Goal: Contribute content: Contribute content

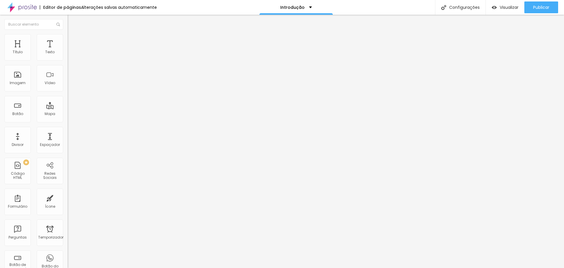
click at [71, 51] on font "Trocar imagem" at bounding box center [85, 48] width 28 height 5
click at [541, 8] on font "Publicar" at bounding box center [541, 7] width 16 height 6
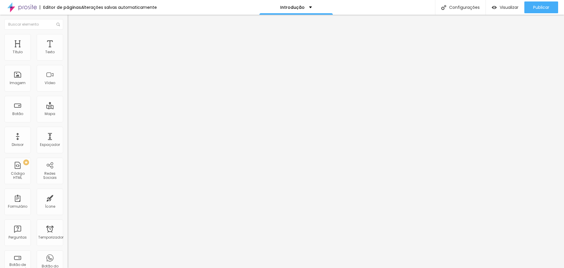
click at [71, 51] on font "Trocar imagem" at bounding box center [85, 48] width 28 height 5
click at [537, 8] on font "Publicar" at bounding box center [541, 7] width 16 height 6
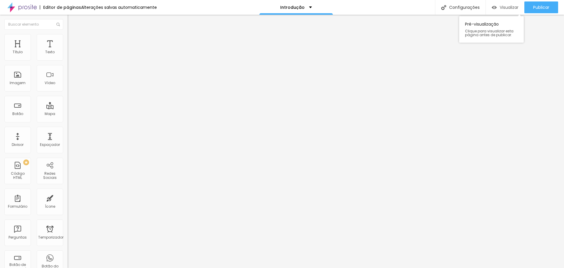
click at [508, 6] on font "Visualizar" at bounding box center [509, 7] width 19 height 6
click at [71, 51] on font "Trocar imagem" at bounding box center [85, 48] width 28 height 5
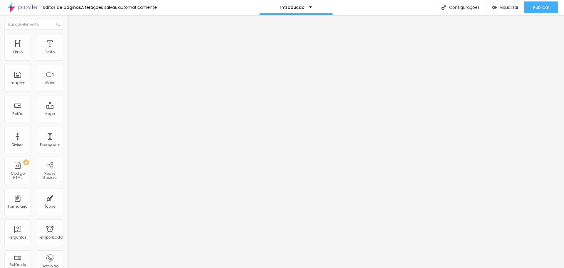
click at [68, 92] on span "Original" at bounding box center [75, 89] width 14 height 5
click at [81, 99] on font "4:3" at bounding box center [83, 96] width 5 height 5
click at [534, 6] on font "Publicar" at bounding box center [541, 7] width 16 height 6
click at [533, 7] on font "Publicar" at bounding box center [541, 7] width 16 height 6
